Goal: Information Seeking & Learning: Learn about a topic

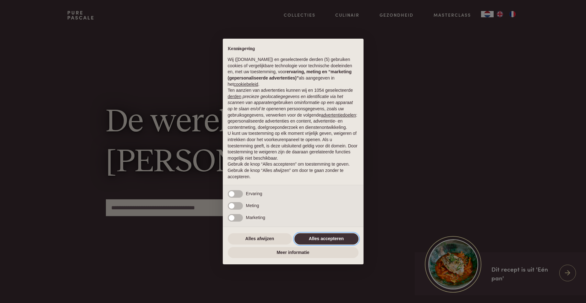
click at [324, 234] on button "Alles accepteren" at bounding box center [327, 238] width 64 height 11
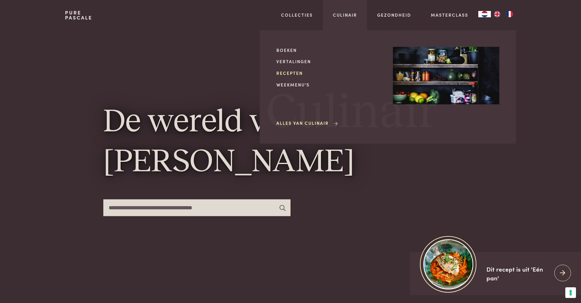
click at [295, 71] on link "Recepten" at bounding box center [330, 73] width 107 height 7
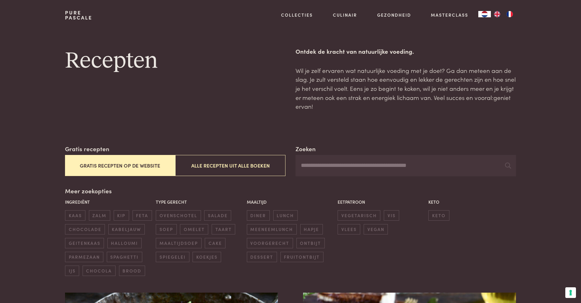
click at [332, 168] on input "Zoeken" at bounding box center [406, 165] width 221 height 21
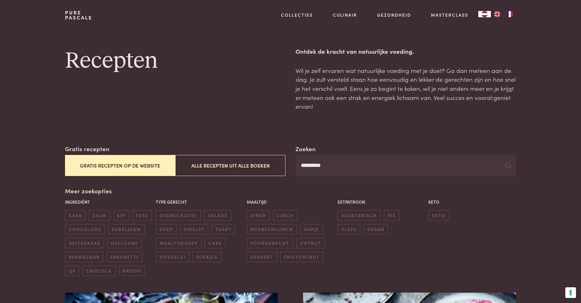
type input "*********"
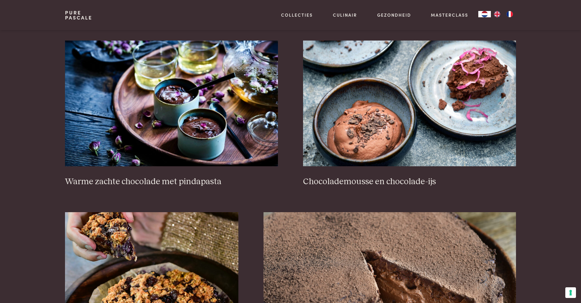
scroll to position [251, 0]
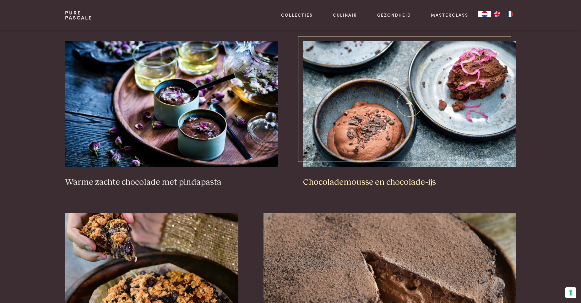
click at [368, 137] on img at bounding box center [409, 104] width 213 height 126
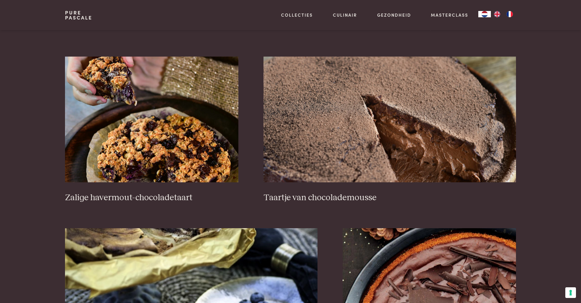
scroll to position [409, 0]
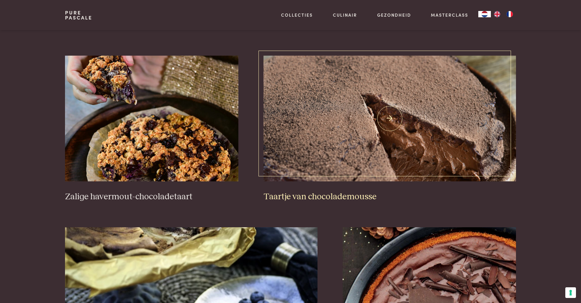
click at [347, 191] on link "Taartje van chocolademousse" at bounding box center [390, 129] width 253 height 146
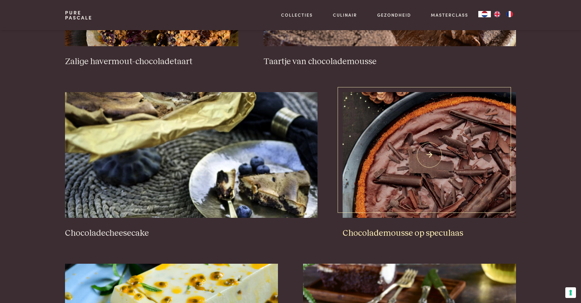
scroll to position [566, 0]
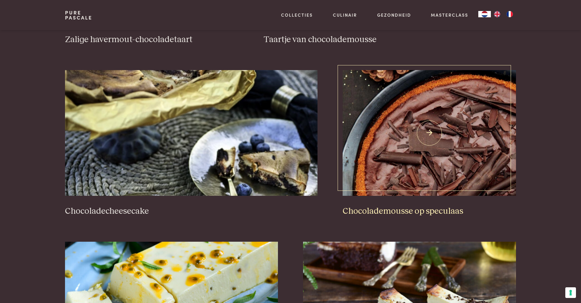
click at [452, 167] on img at bounding box center [430, 133] width 174 height 126
click at [434, 140] on img at bounding box center [430, 133] width 174 height 126
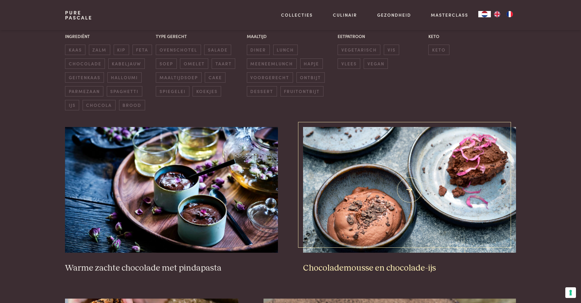
scroll to position [157, 0]
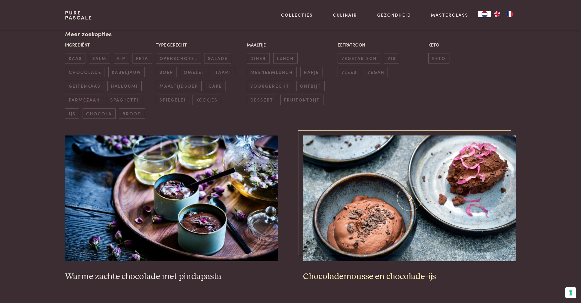
click at [370, 212] on img at bounding box center [409, 198] width 213 height 126
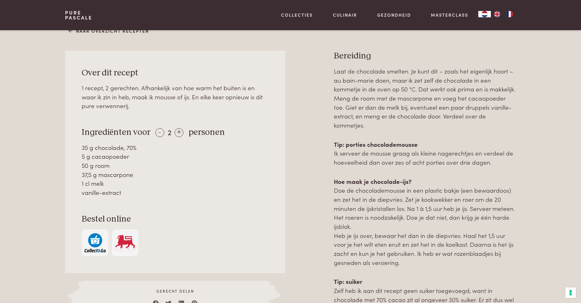
scroll to position [251, 0]
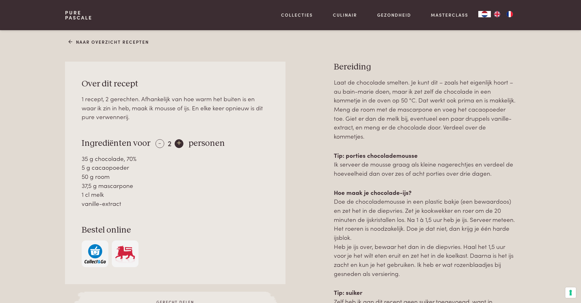
click at [177, 143] on div "+" at bounding box center [179, 143] width 9 height 9
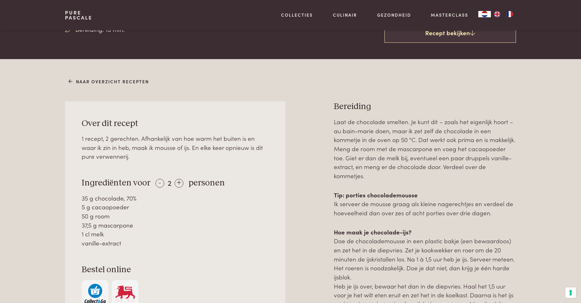
scroll to position [220, 0]
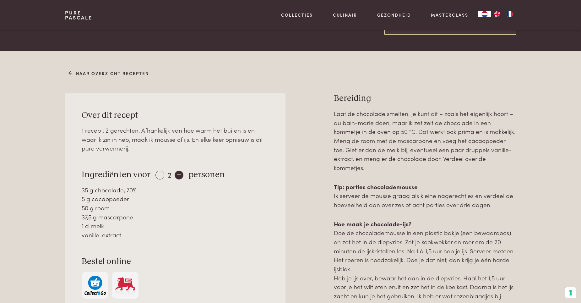
click at [180, 174] on div "+" at bounding box center [179, 175] width 9 height 9
click at [176, 176] on div "+" at bounding box center [179, 175] width 9 height 9
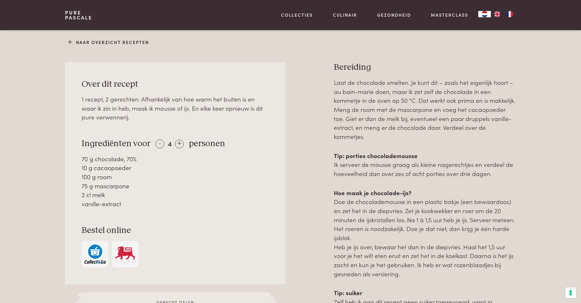
scroll to position [251, 0]
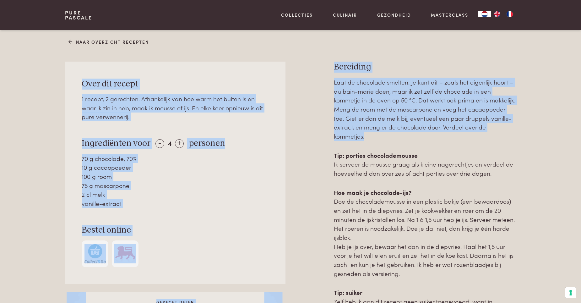
drag, startPoint x: 80, startPoint y: 83, endPoint x: 489, endPoint y: 133, distance: 412.2
click at [489, 133] on div "Over dit recept 1 recept, 2 gerechten. Afhankelijk van hoe warm het buiten is e…" at bounding box center [290, 206] width 451 height 289
copy div "Lore ips dolors 9 ametco, 2 adipiscin. Elitseddoei tem inc utla etd magnaa en a…"
